Goal: Task Accomplishment & Management: Use online tool/utility

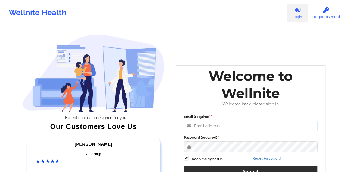
type input "[EMAIL_ADDRESS][DOMAIN_NAME]"
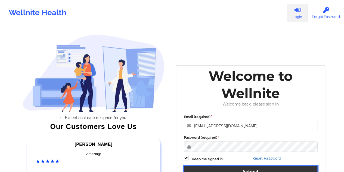
click at [249, 170] on button "Submit" at bounding box center [251, 171] width 134 height 12
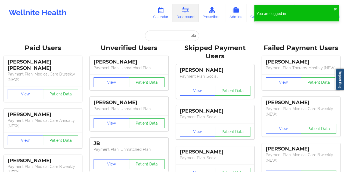
click at [161, 35] on input "text" at bounding box center [172, 35] width 54 height 10
paste input "[EMAIL_ADDRESS][DOMAIN_NAME]"
type input "[EMAIL_ADDRESS][DOMAIN_NAME]"
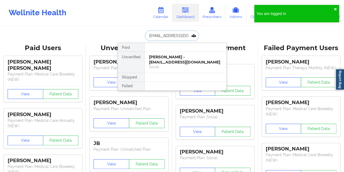
click at [167, 58] on div "[PERSON_NAME] - [EMAIL_ADDRESS][DOMAIN_NAME]" at bounding box center [185, 59] width 73 height 10
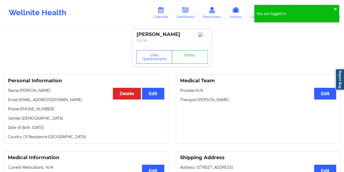
click at [191, 58] on link "Notes" at bounding box center [190, 57] width 36 height 14
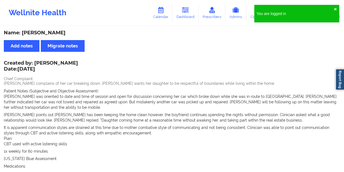
click at [48, 34] on div "Name: [PERSON_NAME]" at bounding box center [172, 33] width 337 height 6
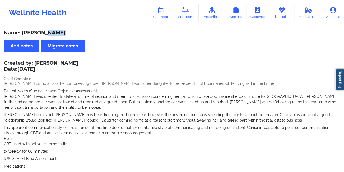
copy div "[PERSON_NAME]"
click at [182, 12] on link "Dashboard" at bounding box center [186, 13] width 26 height 18
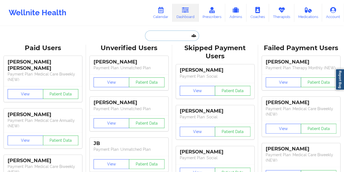
click at [172, 37] on input "text" at bounding box center [172, 35] width 54 height 10
paste input "[EMAIL_ADDRESS][DOMAIN_NAME]"
type input "[EMAIL_ADDRESS][DOMAIN_NAME]"
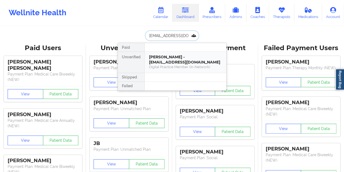
click at [172, 65] on div "Digital Practice Member (In-Network)" at bounding box center [185, 67] width 73 height 5
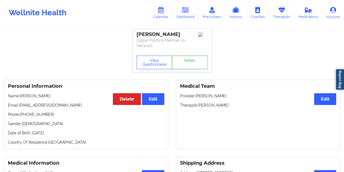
click at [188, 56] on link "Notes" at bounding box center [190, 63] width 36 height 14
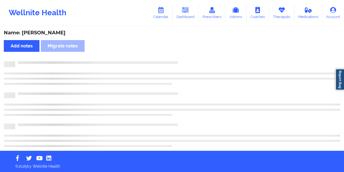
click at [45, 33] on div "Name: [PERSON_NAME]" at bounding box center [172, 33] width 337 height 6
copy div "Sek"
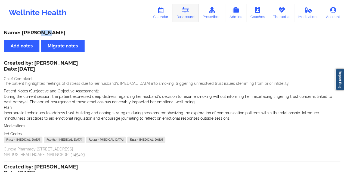
click at [188, 17] on link "Dashboard" at bounding box center [186, 13] width 26 height 18
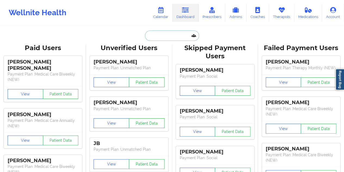
click at [158, 38] on input "text" at bounding box center [172, 35] width 54 height 10
paste input "[EMAIL_ADDRESS][DOMAIN_NAME]"
type input "[EMAIL_ADDRESS][DOMAIN_NAME]"
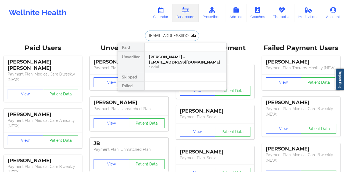
click at [166, 59] on div "[PERSON_NAME] - [EMAIL_ADDRESS][DOMAIN_NAME]" at bounding box center [185, 59] width 73 height 10
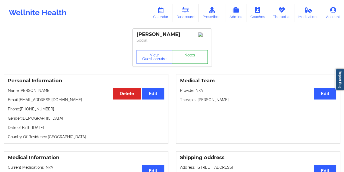
click at [189, 60] on link "Notes" at bounding box center [190, 57] width 36 height 14
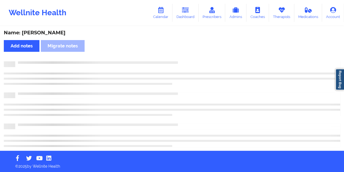
click at [50, 32] on div "Name: [PERSON_NAME]" at bounding box center [172, 33] width 337 height 6
copy div "[PERSON_NAME]"
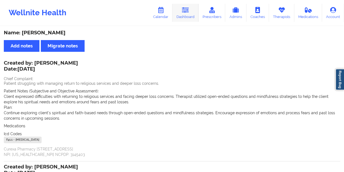
click at [186, 16] on link "Dashboard" at bounding box center [186, 13] width 26 height 18
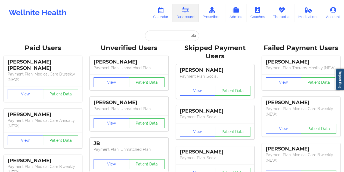
click at [166, 37] on input "text" at bounding box center [172, 35] width 54 height 10
paste input "[EMAIL_ADDRESS][DOMAIN_NAME]"
type input "[EMAIL_ADDRESS][DOMAIN_NAME]"
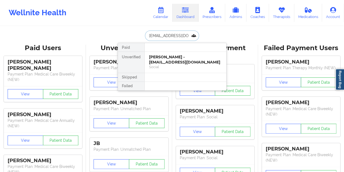
scroll to position [0, 8]
click at [163, 61] on div "[PERSON_NAME] - [EMAIL_ADDRESS][DOMAIN_NAME]" at bounding box center [185, 59] width 73 height 10
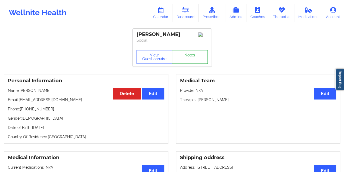
click at [192, 61] on link "Notes" at bounding box center [190, 57] width 36 height 14
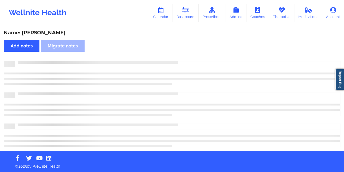
click at [51, 31] on div "Name: [PERSON_NAME]" at bounding box center [172, 33] width 337 height 6
copy div "[PERSON_NAME]"
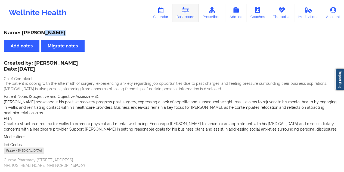
drag, startPoint x: 189, startPoint y: 17, endPoint x: 188, endPoint y: 20, distance: 3.4
click at [189, 17] on link "Dashboard" at bounding box center [186, 13] width 26 height 18
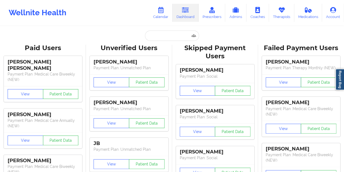
drag, startPoint x: 167, startPoint y: 28, endPoint x: 168, endPoint y: 32, distance: 3.8
click at [167, 33] on input "text" at bounding box center [172, 35] width 54 height 10
paste input "[EMAIL_ADDRESS][DOMAIN_NAME]"
type input "[EMAIL_ADDRESS][DOMAIN_NAME]"
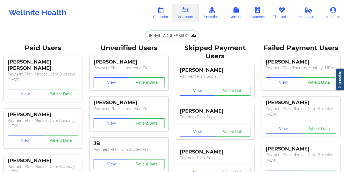
scroll to position [0, 2]
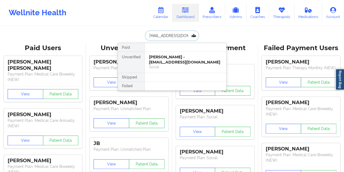
click at [170, 60] on div "[PERSON_NAME] - [EMAIL_ADDRESS][DOMAIN_NAME]" at bounding box center [185, 59] width 73 height 10
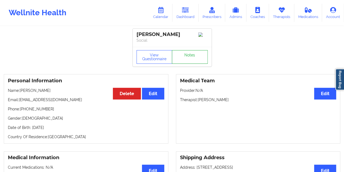
click at [189, 56] on link "Notes" at bounding box center [190, 57] width 36 height 14
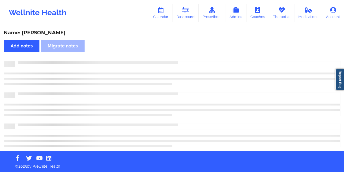
click at [47, 31] on div "Name: [PERSON_NAME]" at bounding box center [172, 33] width 337 height 6
copy div "Dosh"
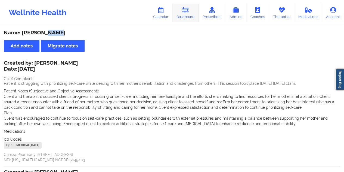
click at [191, 10] on link "Dashboard" at bounding box center [186, 13] width 26 height 18
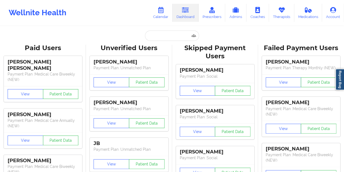
click at [155, 37] on input "text" at bounding box center [172, 35] width 54 height 10
paste input "[EMAIL_ADDRESS][DOMAIN_NAME]"
type input "[EMAIL_ADDRESS][DOMAIN_NAME]"
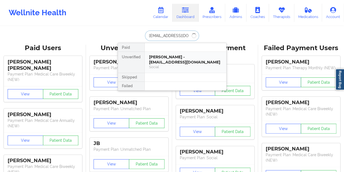
click at [174, 56] on div "[PERSON_NAME] - [EMAIL_ADDRESS][DOMAIN_NAME]" at bounding box center [185, 59] width 73 height 10
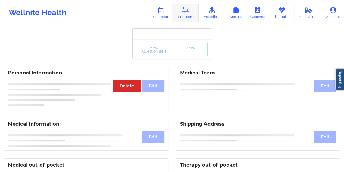
click at [185, 14] on link "Dashboard" at bounding box center [186, 13] width 26 height 18
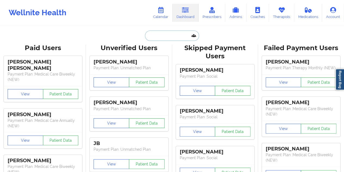
click at [163, 39] on input "text" at bounding box center [172, 35] width 54 height 10
paste input "[EMAIL_ADDRESS][DOMAIN_NAME]"
type input "[EMAIL_ADDRESS][DOMAIN_NAME]"
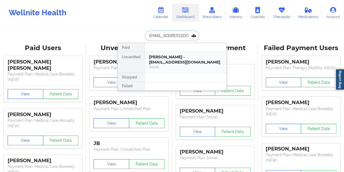
click at [174, 62] on div "[PERSON_NAME] - [EMAIL_ADDRESS][DOMAIN_NAME]" at bounding box center [185, 59] width 73 height 10
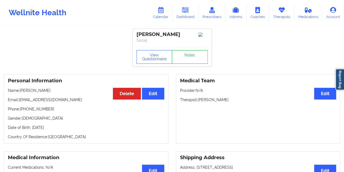
click at [190, 62] on link "Notes" at bounding box center [190, 57] width 36 height 14
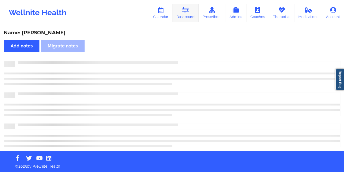
click at [186, 12] on icon at bounding box center [185, 10] width 7 height 6
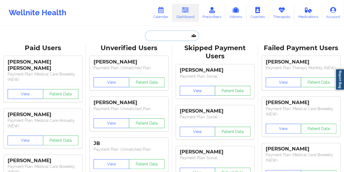
click at [173, 38] on input "text" at bounding box center [172, 35] width 54 height 10
paste input "[EMAIL_ADDRESS][DOMAIN_NAME]"
type input "[EMAIL_ADDRESS][DOMAIN_NAME]"
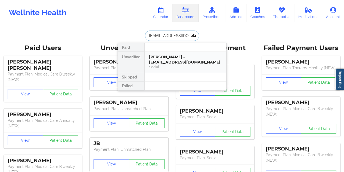
click at [177, 58] on div "[PERSON_NAME] - [EMAIL_ADDRESS][DOMAIN_NAME]" at bounding box center [185, 59] width 73 height 10
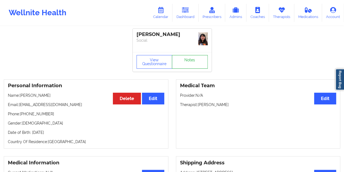
click at [189, 59] on link "Notes" at bounding box center [190, 62] width 36 height 14
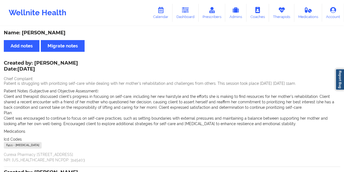
click at [55, 35] on div "Name: [PERSON_NAME]" at bounding box center [172, 33] width 337 height 6
copy div "Ferrari"
drag, startPoint x: 71, startPoint y: 63, endPoint x: 35, endPoint y: 61, distance: 36.0
click at [35, 61] on div "Created by: [PERSON_NAME] Date: [DATE]" at bounding box center [41, 66] width 74 height 13
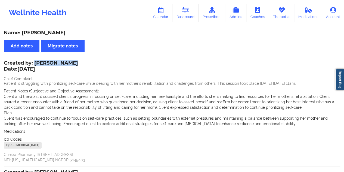
copy div "[PERSON_NAME]"
click at [189, 11] on icon at bounding box center [185, 10] width 7 height 6
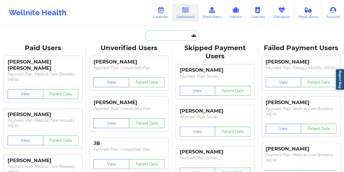
click at [164, 38] on input "text" at bounding box center [172, 35] width 54 height 10
paste input "[EMAIL_ADDRESS][DOMAIN_NAME]"
type input "[EMAIL_ADDRESS][DOMAIN_NAME]"
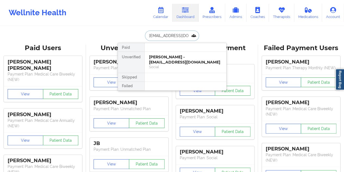
click at [183, 72] on div "[PERSON_NAME] - [EMAIL_ADDRESS][DOMAIN_NAME] Social" at bounding box center [186, 62] width 82 height 21
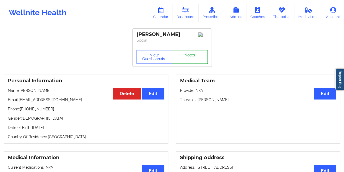
click at [192, 59] on link "Notes" at bounding box center [190, 57] width 36 height 14
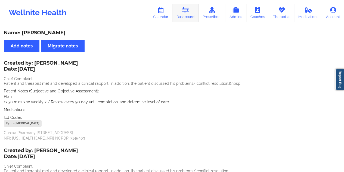
drag, startPoint x: 192, startPoint y: 14, endPoint x: 191, endPoint y: 22, distance: 7.8
click at [192, 14] on link "Dashboard" at bounding box center [186, 13] width 26 height 18
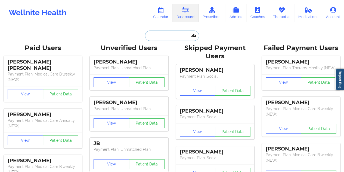
click at [162, 35] on input "text" at bounding box center [172, 35] width 54 height 10
paste input "[EMAIL_ADDRESS][DOMAIN_NAME]"
type input "[EMAIL_ADDRESS][DOMAIN_NAME]"
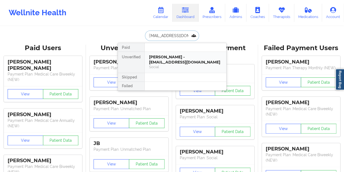
click at [175, 63] on div "[PERSON_NAME] - [EMAIL_ADDRESS][DOMAIN_NAME]" at bounding box center [185, 59] width 73 height 10
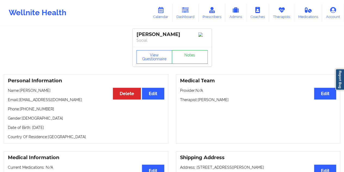
click at [194, 60] on link "Notes" at bounding box center [190, 57] width 36 height 14
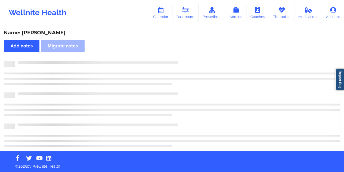
click at [54, 32] on div "Name: [PERSON_NAME]" at bounding box center [172, 33] width 337 height 6
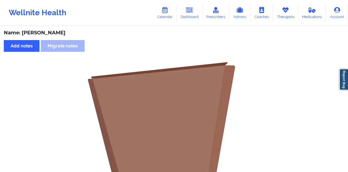
click at [54, 32] on div "Name: [PERSON_NAME]" at bounding box center [174, 33] width 341 height 6
copy div "[PERSON_NAME]"
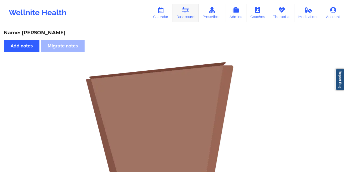
click at [190, 11] on link "Dashboard" at bounding box center [186, 13] width 26 height 18
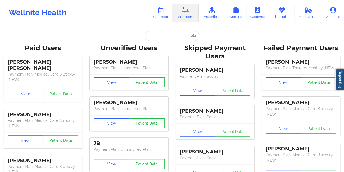
click at [161, 35] on input "text" at bounding box center [172, 35] width 54 height 10
type input "[EMAIL_ADDRESS][DOMAIN_NAME]"
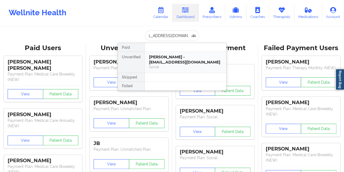
click at [184, 59] on div "[PERSON_NAME] - [EMAIL_ADDRESS][DOMAIN_NAME]" at bounding box center [185, 59] width 73 height 10
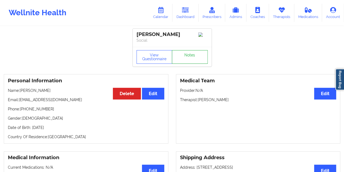
click at [189, 56] on link "Notes" at bounding box center [190, 57] width 36 height 14
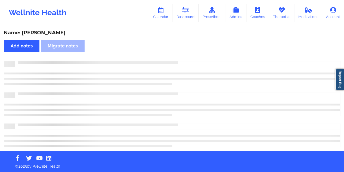
click at [51, 32] on div "Name: [PERSON_NAME]" at bounding box center [172, 33] width 337 height 6
copy div "[PERSON_NAME]"
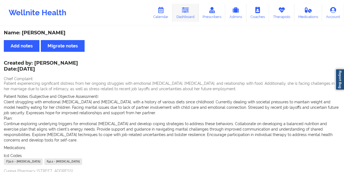
click at [189, 17] on link "Dashboard" at bounding box center [186, 13] width 26 height 18
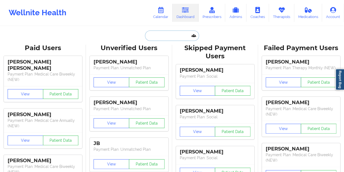
click at [166, 40] on input "text" at bounding box center [172, 35] width 54 height 10
paste input "[EMAIL_ADDRESS][DOMAIN_NAME]"
type input "[EMAIL_ADDRESS][DOMAIN_NAME]"
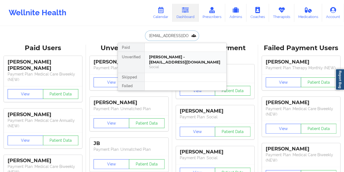
click at [184, 58] on div "[PERSON_NAME] - [EMAIL_ADDRESS][DOMAIN_NAME]" at bounding box center [185, 59] width 73 height 10
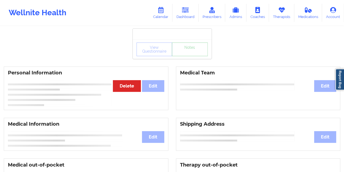
click at [189, 56] on link "Notes" at bounding box center [190, 49] width 36 height 14
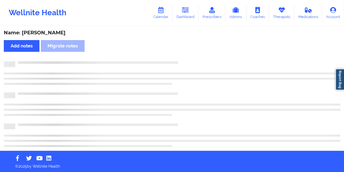
click at [50, 32] on div "Name: [PERSON_NAME]" at bounding box center [172, 33] width 337 height 6
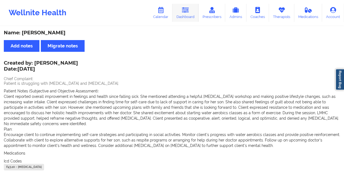
click at [193, 8] on link "Dashboard" at bounding box center [186, 13] width 26 height 18
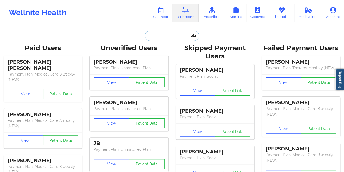
click at [169, 30] on input "text" at bounding box center [172, 35] width 54 height 10
paste input "[EMAIL_ADDRESS][DOMAIN_NAME]"
type input "[EMAIL_ADDRESS][DOMAIN_NAME]"
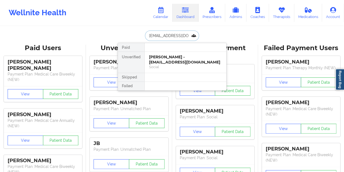
click at [174, 60] on div "[PERSON_NAME] - [EMAIL_ADDRESS][DOMAIN_NAME]" at bounding box center [185, 59] width 73 height 10
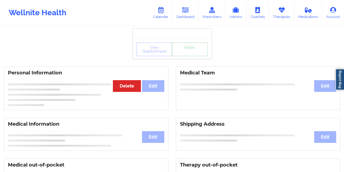
click at [191, 54] on link "Notes" at bounding box center [190, 49] width 36 height 14
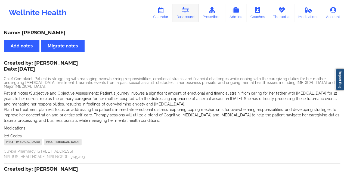
click at [183, 12] on icon at bounding box center [185, 10] width 7 height 6
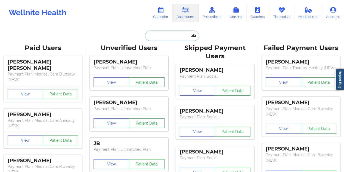
click at [166, 38] on input "text" at bounding box center [172, 35] width 54 height 10
paste input "[EMAIL_ADDRESS][DOMAIN_NAME]"
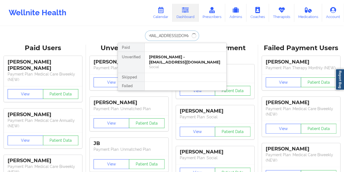
type input "[EMAIL_ADDRESS][DOMAIN_NAME]"
click at [185, 55] on div "[PERSON_NAME] - [EMAIL_ADDRESS][DOMAIN_NAME]" at bounding box center [185, 59] width 73 height 10
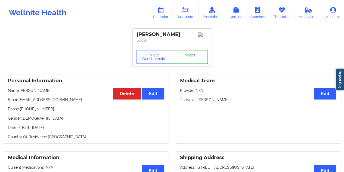
click at [193, 58] on link "Notes" at bounding box center [190, 57] width 36 height 14
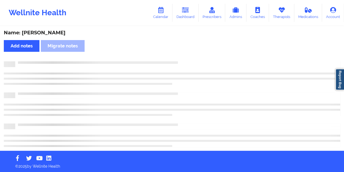
click at [59, 34] on div "Name: [PERSON_NAME]" at bounding box center [172, 33] width 337 height 6
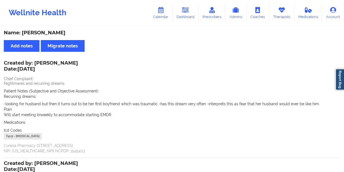
drag, startPoint x: 81, startPoint y: 62, endPoint x: 43, endPoint y: 61, distance: 38.4
click at [43, 61] on div "Created by: [PERSON_NAME] Date: [DATE] Chief Complaint: Nightmares and recurrin…" at bounding box center [172, 107] width 337 height 92
drag, startPoint x: 35, startPoint y: 61, endPoint x: 80, endPoint y: 61, distance: 44.6
click at [78, 61] on div "Created by: [PERSON_NAME] Date: [DATE]" at bounding box center [41, 66] width 74 height 13
drag, startPoint x: 186, startPoint y: 14, endPoint x: 183, endPoint y: 23, distance: 9.0
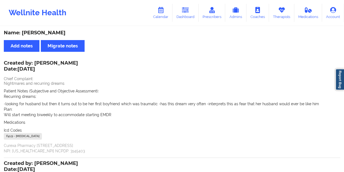
click at [186, 14] on link "Dashboard" at bounding box center [186, 13] width 26 height 18
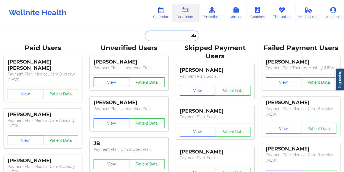
click at [166, 33] on input "text" at bounding box center [172, 35] width 54 height 10
paste input "[PERSON_NAME][EMAIL_ADDRESS][DOMAIN_NAME]"
type input "[PERSON_NAME][EMAIL_ADDRESS][DOMAIN_NAME]"
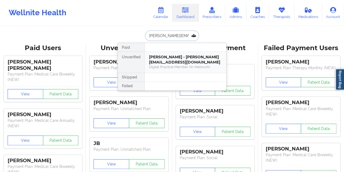
click at [175, 60] on div "[PERSON_NAME] - [PERSON_NAME][EMAIL_ADDRESS][DOMAIN_NAME]" at bounding box center [185, 59] width 73 height 10
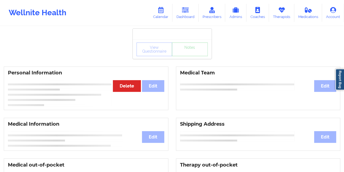
click at [186, 59] on div "View Questionnaire Notes" at bounding box center [172, 49] width 79 height 20
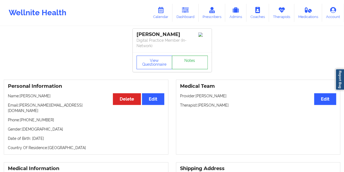
click at [187, 59] on link "Notes" at bounding box center [190, 63] width 36 height 14
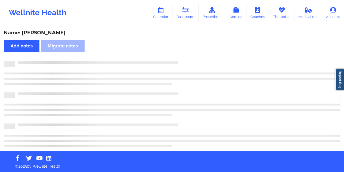
click at [52, 33] on div "Name: [PERSON_NAME]" at bounding box center [172, 33] width 337 height 6
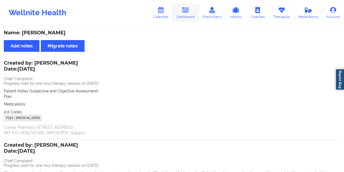
click at [192, 17] on link "Dashboard" at bounding box center [186, 13] width 26 height 18
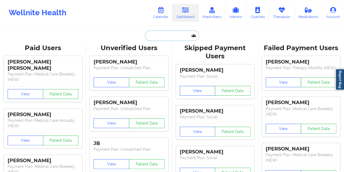
click at [161, 38] on input "text" at bounding box center [172, 35] width 54 height 10
paste input "[EMAIL_ADDRESS][DOMAIN_NAME]"
type input "[EMAIL_ADDRESS][DOMAIN_NAME]"
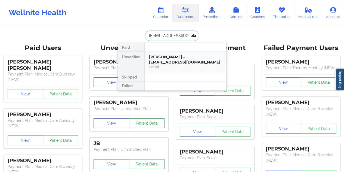
click at [193, 67] on div "Social" at bounding box center [185, 67] width 73 height 5
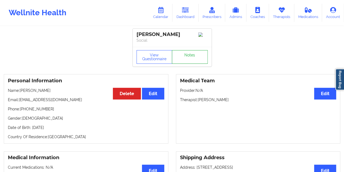
click at [188, 60] on link "Notes" at bounding box center [190, 57] width 36 height 14
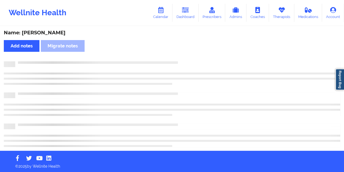
click at [43, 31] on div "Name: [PERSON_NAME]" at bounding box center [172, 33] width 337 height 6
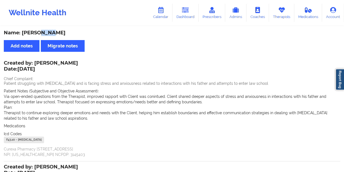
click at [43, 31] on div "Name: [PERSON_NAME]" at bounding box center [172, 33] width 337 height 6
click at [198, 11] on link "Dashboard" at bounding box center [186, 13] width 26 height 18
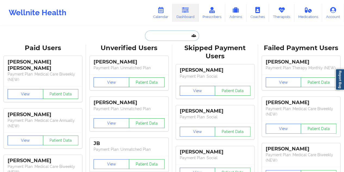
click at [175, 35] on input "text" at bounding box center [172, 35] width 54 height 10
paste input "[EMAIL_ADDRESS][DOMAIN_NAME]"
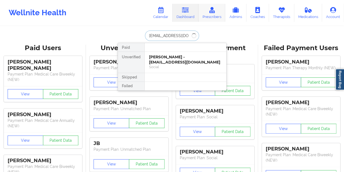
type input "[EMAIL_ADDRESS][DOMAIN_NAME]"
click at [181, 53] on div "Treasure [PERSON_NAME] - [EMAIL_ADDRESS][DOMAIN_NAME] Social" at bounding box center [186, 62] width 82 height 21
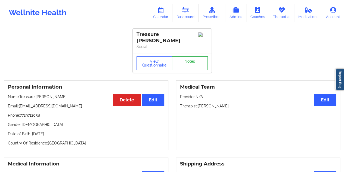
click at [188, 56] on link "Notes" at bounding box center [190, 63] width 36 height 14
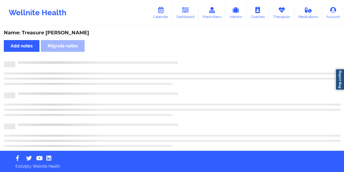
click at [58, 32] on div "Name: Treasure [PERSON_NAME]" at bounding box center [172, 33] width 337 height 6
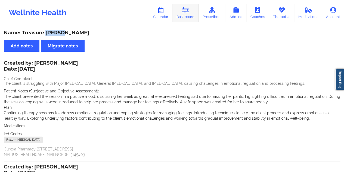
click at [186, 13] on icon at bounding box center [185, 10] width 7 height 6
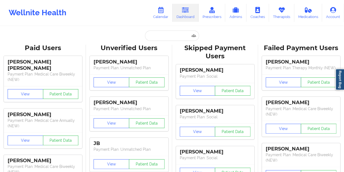
click at [168, 36] on input "text" at bounding box center [172, 35] width 54 height 10
type input "[EMAIL_ADDRESS][DOMAIN_NAME]"
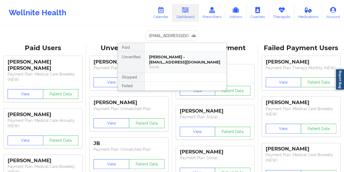
click at [184, 63] on div "[PERSON_NAME] - [EMAIL_ADDRESS][DOMAIN_NAME]" at bounding box center [185, 59] width 73 height 10
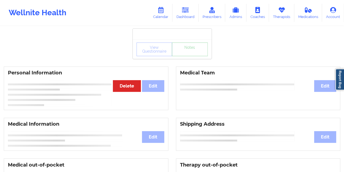
click at [189, 56] on link "Notes" at bounding box center [190, 49] width 36 height 14
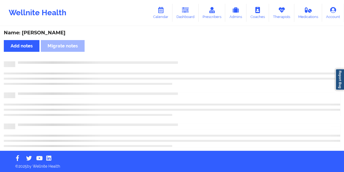
click at [54, 33] on div "Name: [PERSON_NAME]" at bounding box center [172, 33] width 337 height 6
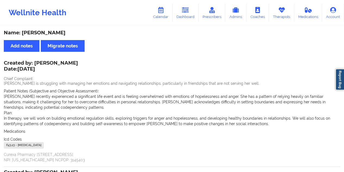
drag, startPoint x: 191, startPoint y: 14, endPoint x: 187, endPoint y: 24, distance: 10.1
click at [191, 14] on link "Dashboard" at bounding box center [186, 13] width 26 height 18
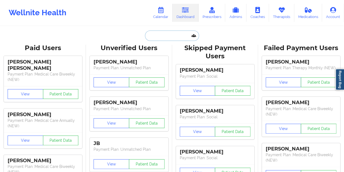
click at [170, 32] on input "text" at bounding box center [172, 35] width 54 height 10
paste input "[EMAIL_ADDRESS][DOMAIN_NAME]"
type input "[EMAIL_ADDRESS][DOMAIN_NAME]"
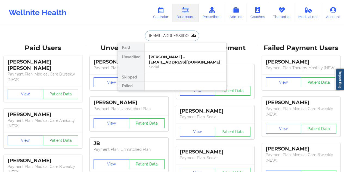
scroll to position [0, 2]
click at [189, 66] on div "Social" at bounding box center [185, 67] width 73 height 5
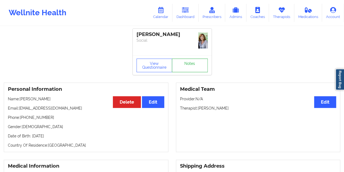
click at [191, 59] on link "Notes" at bounding box center [190, 66] width 36 height 14
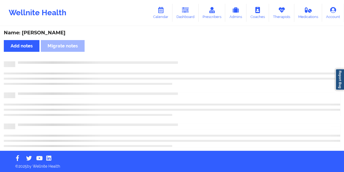
click at [47, 30] on div "Name: [PERSON_NAME]" at bounding box center [172, 33] width 337 height 6
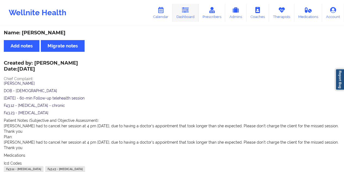
click at [193, 4] on link "Dashboard" at bounding box center [186, 13] width 26 height 18
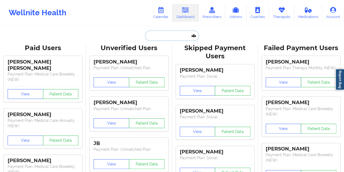
click at [162, 38] on input "text" at bounding box center [172, 35] width 54 height 10
paste input "[EMAIL_ADDRESS][DOMAIN_NAME]"
type input "[EMAIL_ADDRESS][DOMAIN_NAME]"
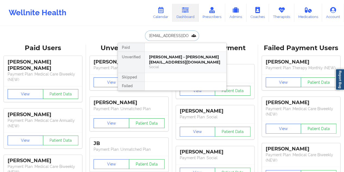
click at [176, 57] on div "[PERSON_NAME] - [PERSON_NAME][EMAIL_ADDRESS][DOMAIN_NAME]" at bounding box center [185, 59] width 73 height 10
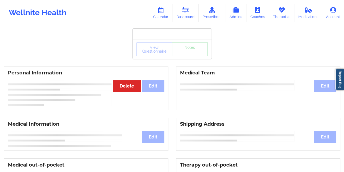
click at [187, 54] on div "View Questionnaire Notes" at bounding box center [172, 49] width 71 height 14
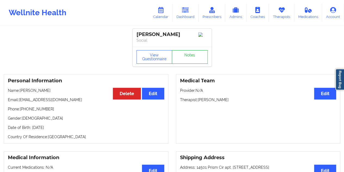
click at [190, 57] on link "Notes" at bounding box center [190, 57] width 36 height 14
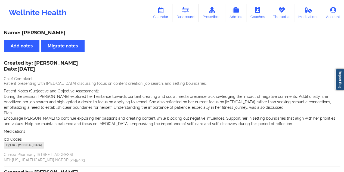
drag, startPoint x: 191, startPoint y: 12, endPoint x: 186, endPoint y: 23, distance: 11.9
click at [191, 12] on link "Dashboard" at bounding box center [186, 13] width 26 height 18
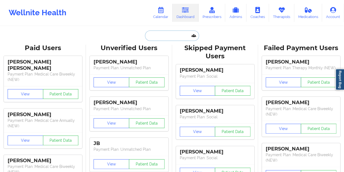
click at [159, 39] on input "text" at bounding box center [172, 35] width 54 height 10
paste input "[EMAIL_ADDRESS][DOMAIN_NAME]"
type input "[EMAIL_ADDRESS][DOMAIN_NAME]"
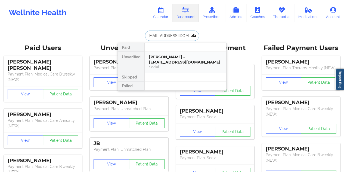
click at [186, 61] on div "[PERSON_NAME] - [EMAIL_ADDRESS][DOMAIN_NAME]" at bounding box center [185, 59] width 73 height 10
